Goal: Task Accomplishment & Management: Complete application form

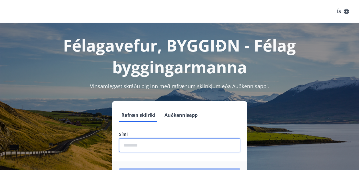
click at [144, 142] on input "phone" at bounding box center [179, 145] width 121 height 14
click at [235, 103] on div "Rafræn skilríki Auðkennisapp Sími ​ Login" at bounding box center [179, 144] width 135 height 87
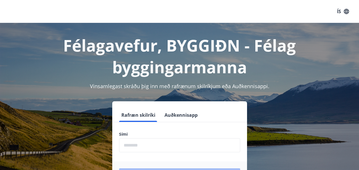
drag, startPoint x: 235, startPoint y: 103, endPoint x: 235, endPoint y: 85, distance: 18.3
click at [235, 85] on div "Félagavefur, BYGGIÐN - Félag byggingarmanna Vinsamlegast skráðu þig inn með raf…" at bounding box center [179, 115] width 359 height 184
drag, startPoint x: 235, startPoint y: 85, endPoint x: 235, endPoint y: 78, distance: 7.5
click at [235, 78] on div "Félagavefur, BYGGIÐN - Félag byggingarmanna Vinsamlegast skráðu þig inn með raf…" at bounding box center [179, 115] width 359 height 184
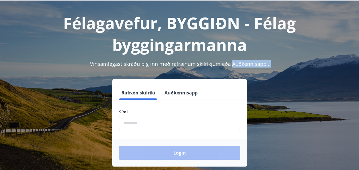
scroll to position [57, 0]
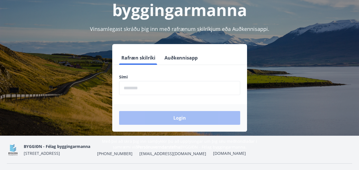
click at [134, 87] on input "phone" at bounding box center [179, 88] width 121 height 14
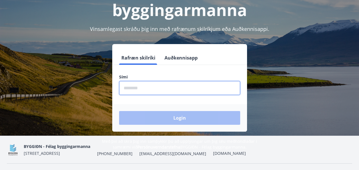
type input "********"
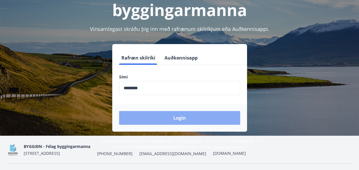
click at [177, 116] on button "Login" at bounding box center [179, 118] width 121 height 14
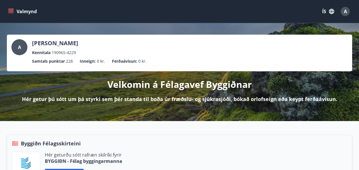
click at [9, 9] on icon "menu" at bounding box center [11, 12] width 6 height 6
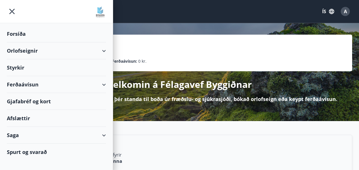
click at [9, 9] on div at bounding box center [56, 11] width 113 height 23
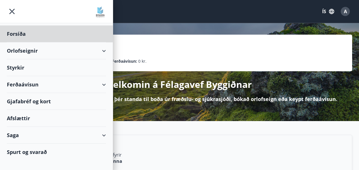
click at [15, 67] on div "Styrkir" at bounding box center [56, 67] width 99 height 17
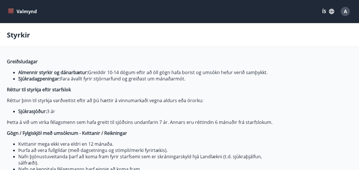
type input "***"
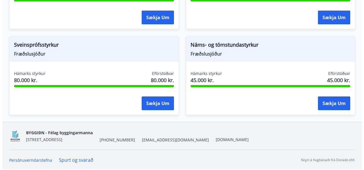
scroll to position [814, 0]
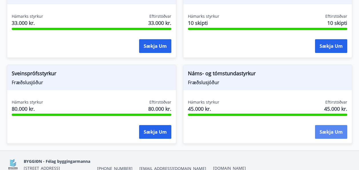
click at [333, 129] on button "Sækja um" at bounding box center [331, 132] width 32 height 14
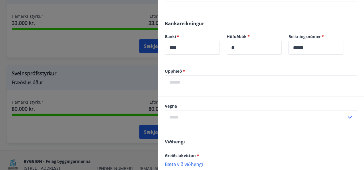
scroll to position [200, 0]
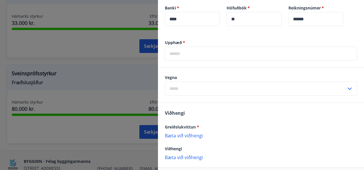
click at [346, 87] on icon at bounding box center [349, 88] width 7 height 7
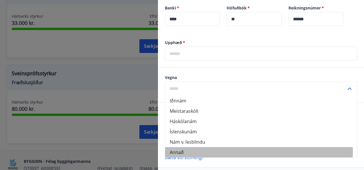
click at [176, 151] on li "Annað" at bounding box center [260, 152] width 191 height 10
type input "*****"
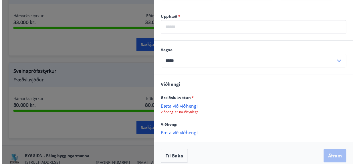
scroll to position [229, 0]
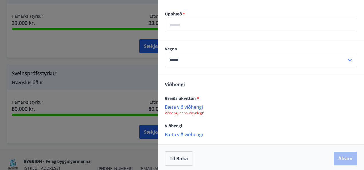
click at [189, 105] on p "Bæta við viðhengi" at bounding box center [261, 107] width 192 height 6
click at [189, 106] on p "Bæta við viðhengi" at bounding box center [261, 107] width 192 height 6
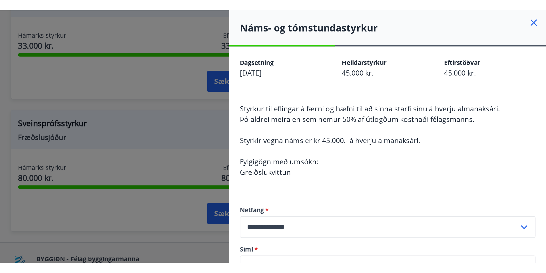
scroll to position [576, 0]
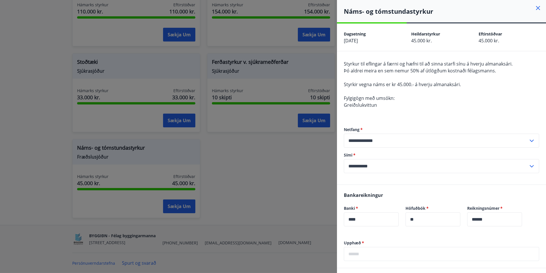
drag, startPoint x: 492, startPoint y: 45, endPoint x: 489, endPoint y: 48, distance: 4.1
click at [363, 46] on div "Dagsetning [DATE] Heildarstyrkur 45.000 kr. Eftirstöðvar 45.000 kr." at bounding box center [441, 36] width 209 height 27
drag, startPoint x: 489, startPoint y: 48, endPoint x: 363, endPoint y: 252, distance: 239.6
click at [363, 169] on input "text" at bounding box center [441, 254] width 195 height 14
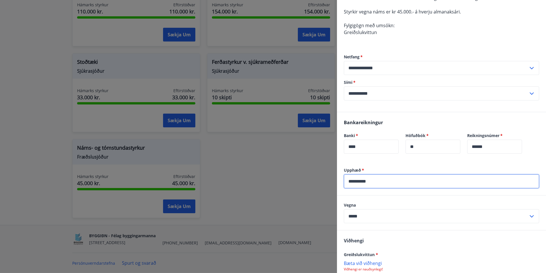
scroll to position [86, 0]
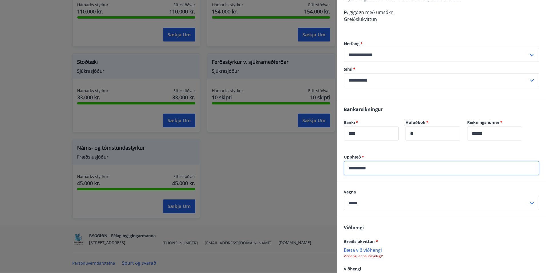
click at [363, 169] on div "Vegna ***** ​" at bounding box center [441, 199] width 195 height 21
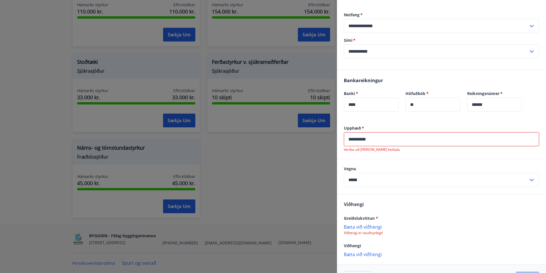
scroll to position [134, 0]
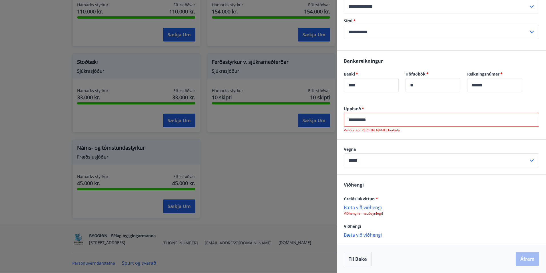
click at [363, 169] on p "Bæta við viðhengi" at bounding box center [441, 207] width 195 height 6
click at [363, 120] on input "**********" at bounding box center [441, 120] width 195 height 14
click at [363, 119] on input "*******" at bounding box center [441, 120] width 195 height 14
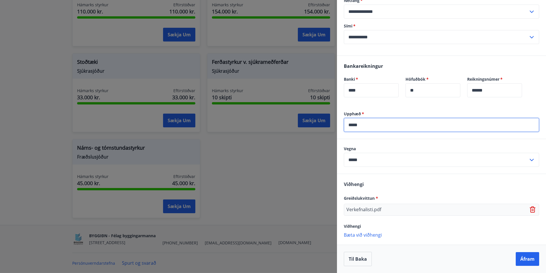
type input "*****"
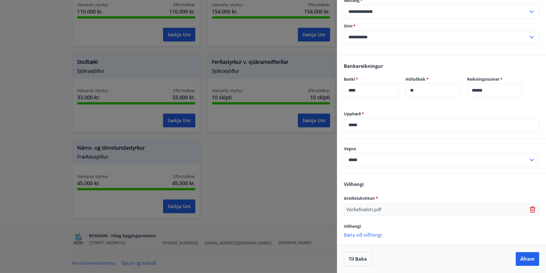
click at [363, 169] on icon at bounding box center [533, 209] width 7 height 7
click at [363, 169] on p "Bæta við viðhengi" at bounding box center [441, 207] width 195 height 6
click at [363, 169] on button "Áfram" at bounding box center [527, 259] width 23 height 14
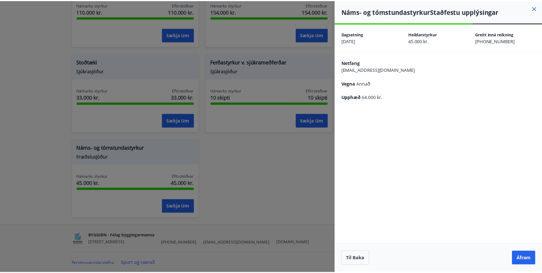
scroll to position [0, 0]
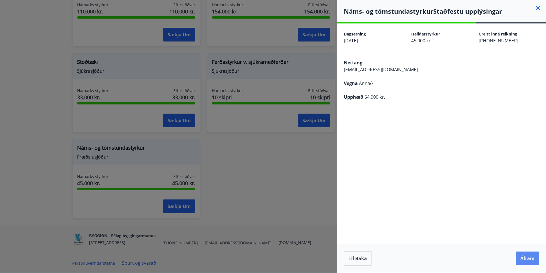
click at [363, 169] on button "Áfram" at bounding box center [527, 258] width 23 height 14
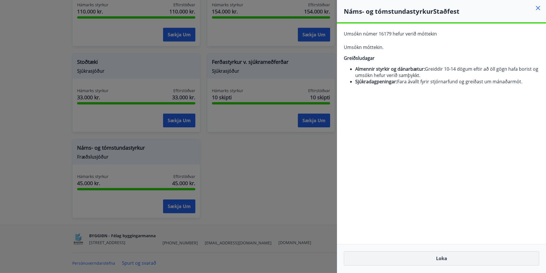
click at [363, 169] on button "Loka" at bounding box center [441, 258] width 195 height 14
